Goal: Entertainment & Leisure: Consume media (video, audio)

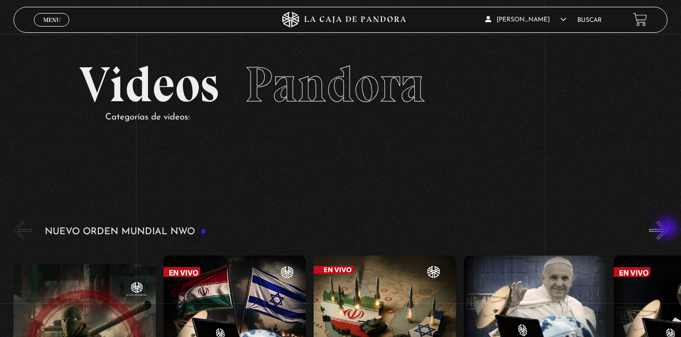
click at [667, 229] on button "»" at bounding box center [658, 230] width 18 height 18
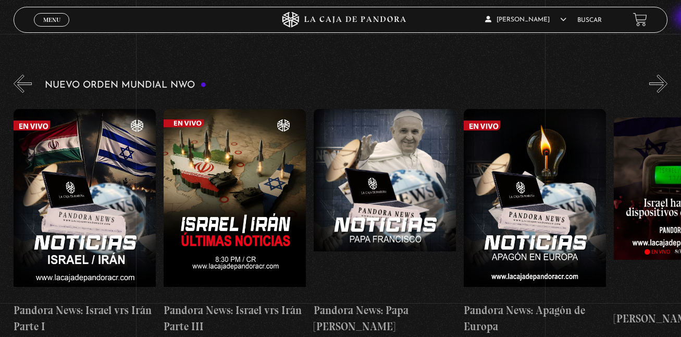
scroll to position [154, 0]
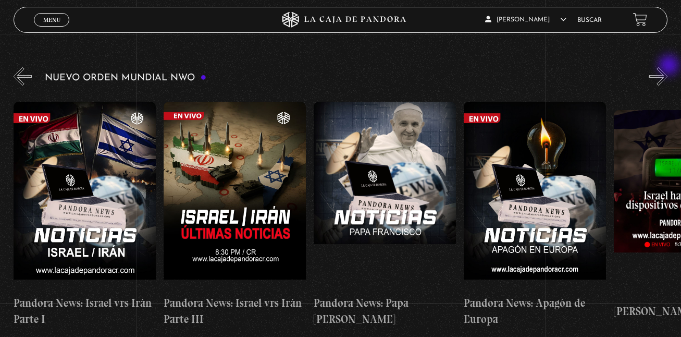
click at [667, 67] on button "»" at bounding box center [658, 76] width 18 height 18
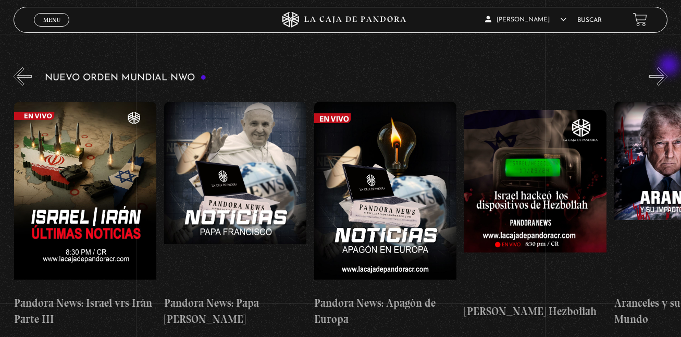
click at [667, 67] on button "»" at bounding box center [658, 76] width 18 height 18
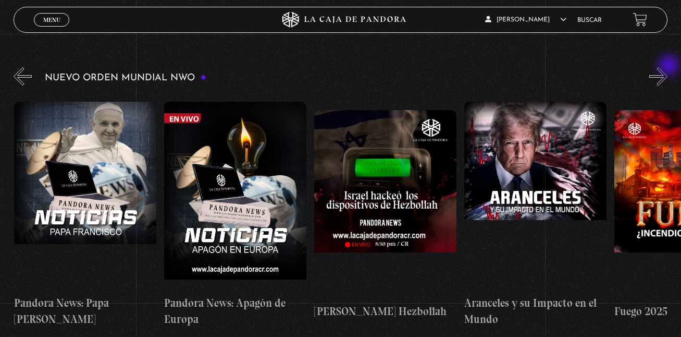
click at [667, 67] on button "»" at bounding box center [658, 76] width 18 height 18
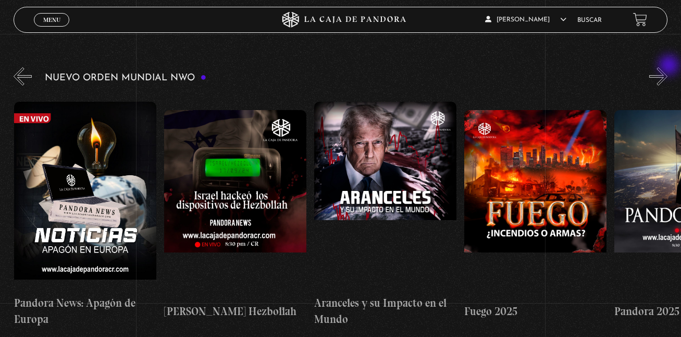
click at [667, 67] on button "»" at bounding box center [658, 76] width 18 height 18
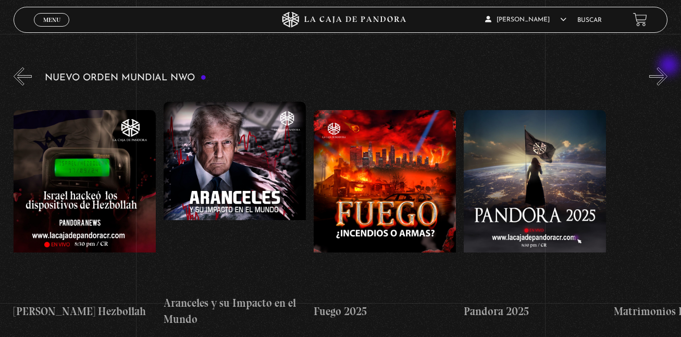
click at [667, 67] on button "»" at bounding box center [658, 76] width 18 height 18
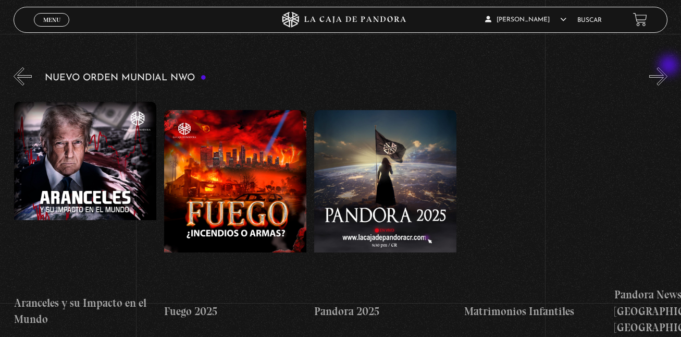
click at [667, 67] on button "»" at bounding box center [658, 76] width 18 height 18
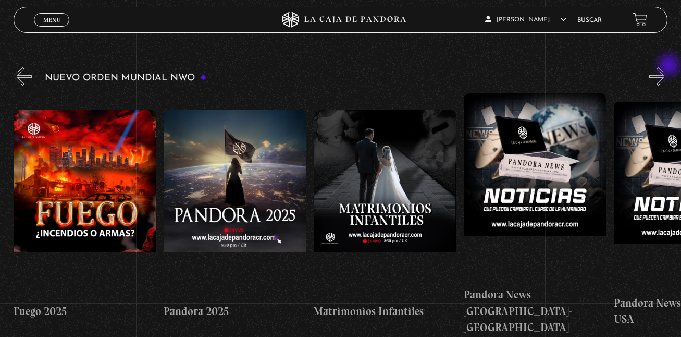
click at [667, 67] on button "»" at bounding box center [658, 76] width 18 height 18
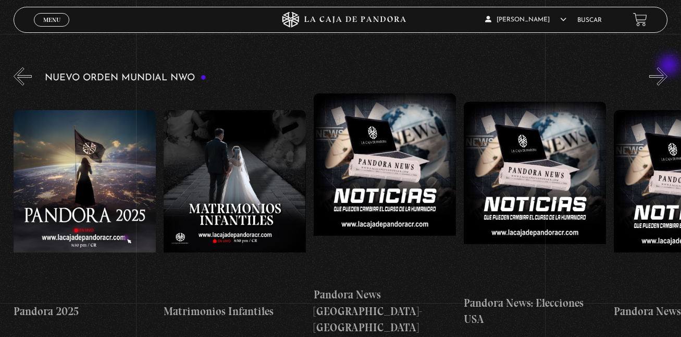
click at [667, 67] on button "»" at bounding box center [658, 76] width 18 height 18
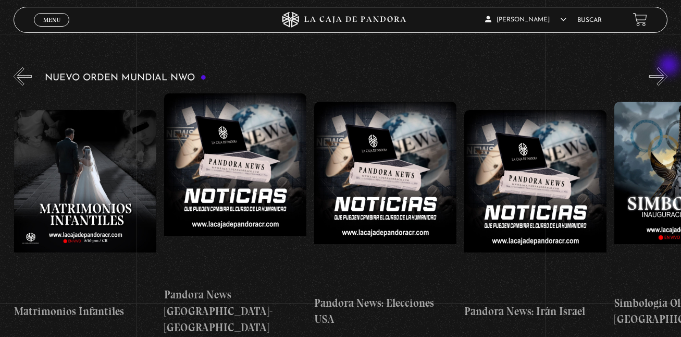
click at [667, 67] on button "»" at bounding box center [658, 76] width 18 height 18
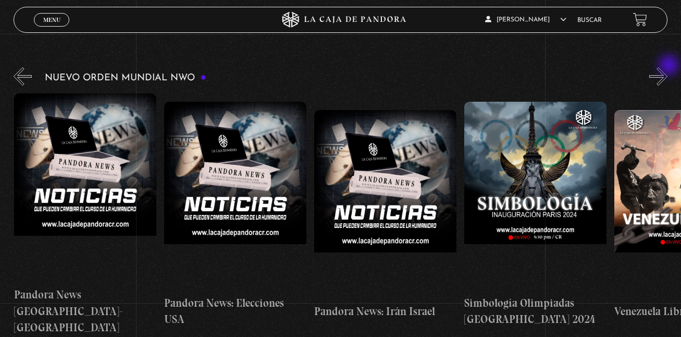
click at [667, 67] on button "»" at bounding box center [658, 76] width 18 height 18
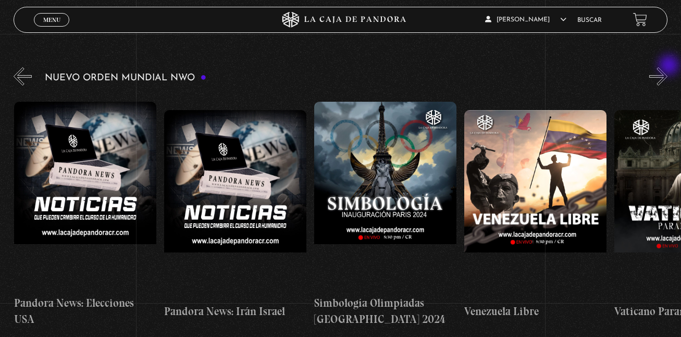
click at [667, 67] on button "»" at bounding box center [658, 76] width 18 height 18
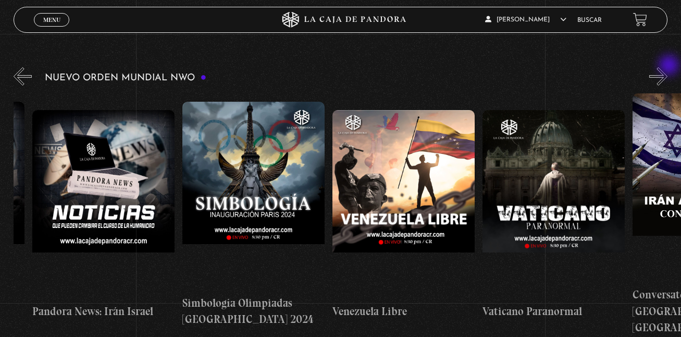
click at [667, 67] on button "»" at bounding box center [658, 76] width 18 height 18
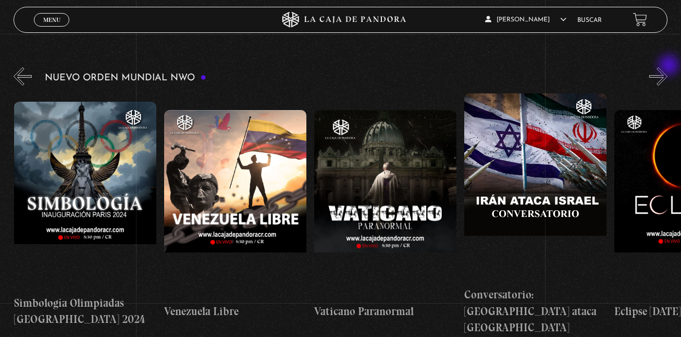
click at [667, 67] on button "»" at bounding box center [658, 76] width 18 height 18
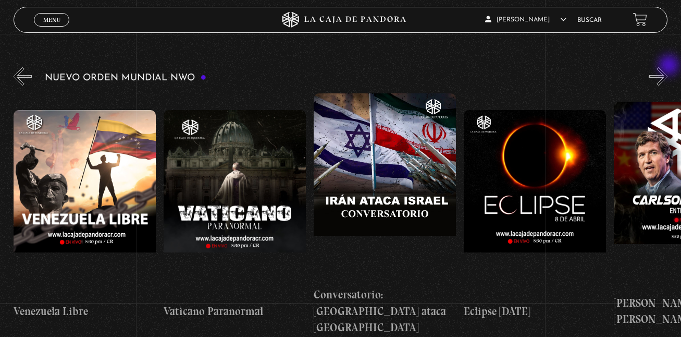
click at [667, 67] on button "»" at bounding box center [658, 76] width 18 height 18
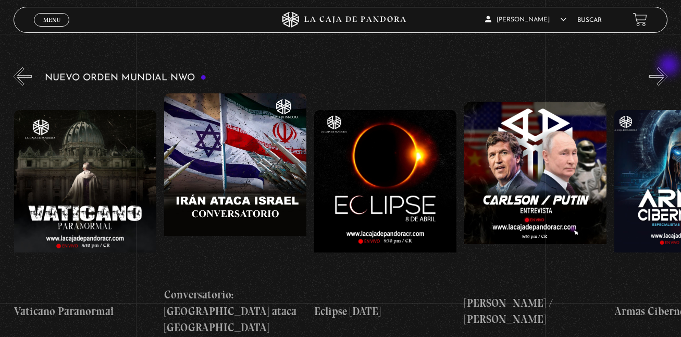
click at [667, 67] on button "»" at bounding box center [658, 76] width 18 height 18
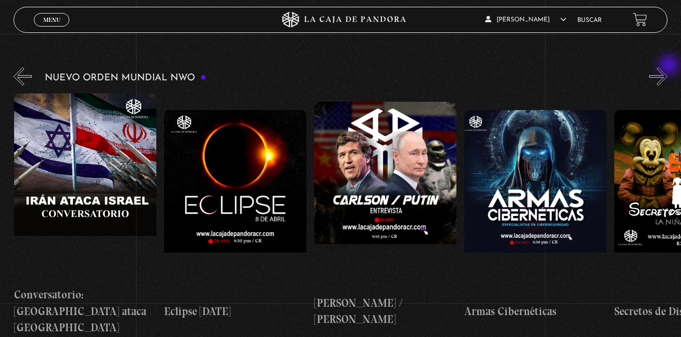
scroll to position [0, 2400]
click at [18, 70] on button "«" at bounding box center [23, 76] width 18 height 18
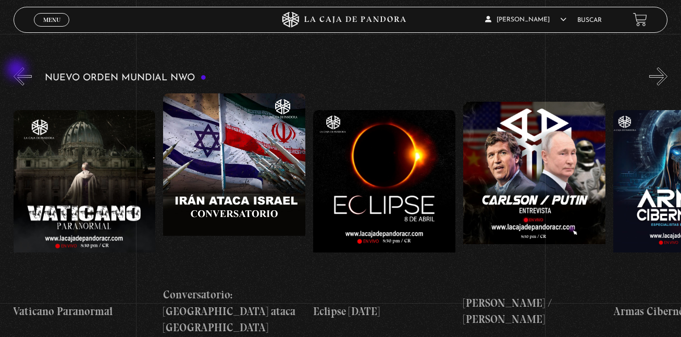
scroll to position [0, 2250]
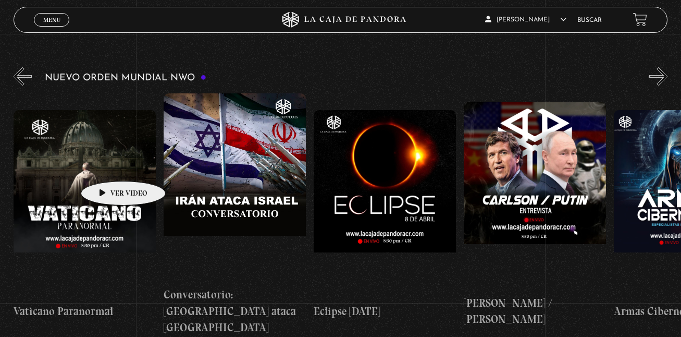
click at [107, 165] on figure at bounding box center [85, 204] width 142 height 188
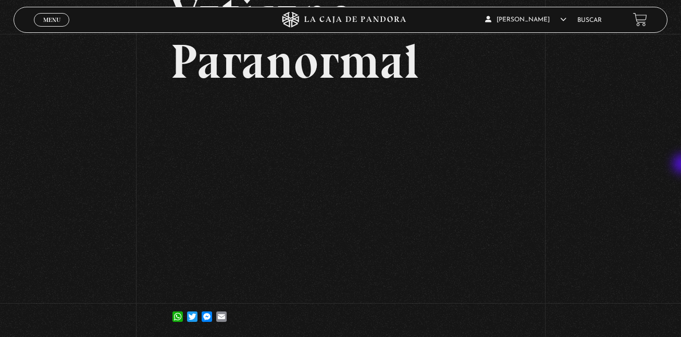
scroll to position [99, 0]
